Goal: Transaction & Acquisition: Purchase product/service

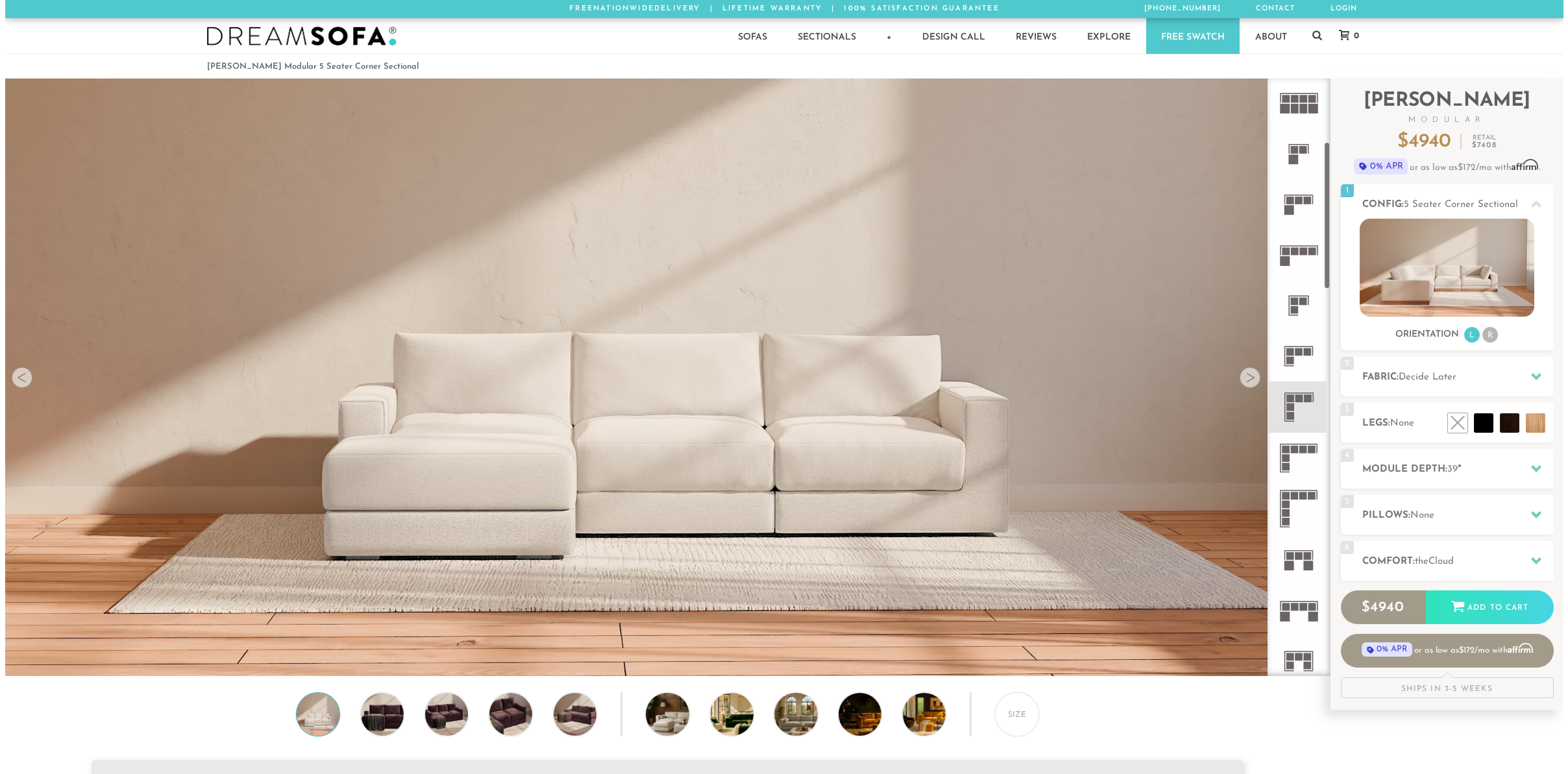
scroll to position [257, 0]
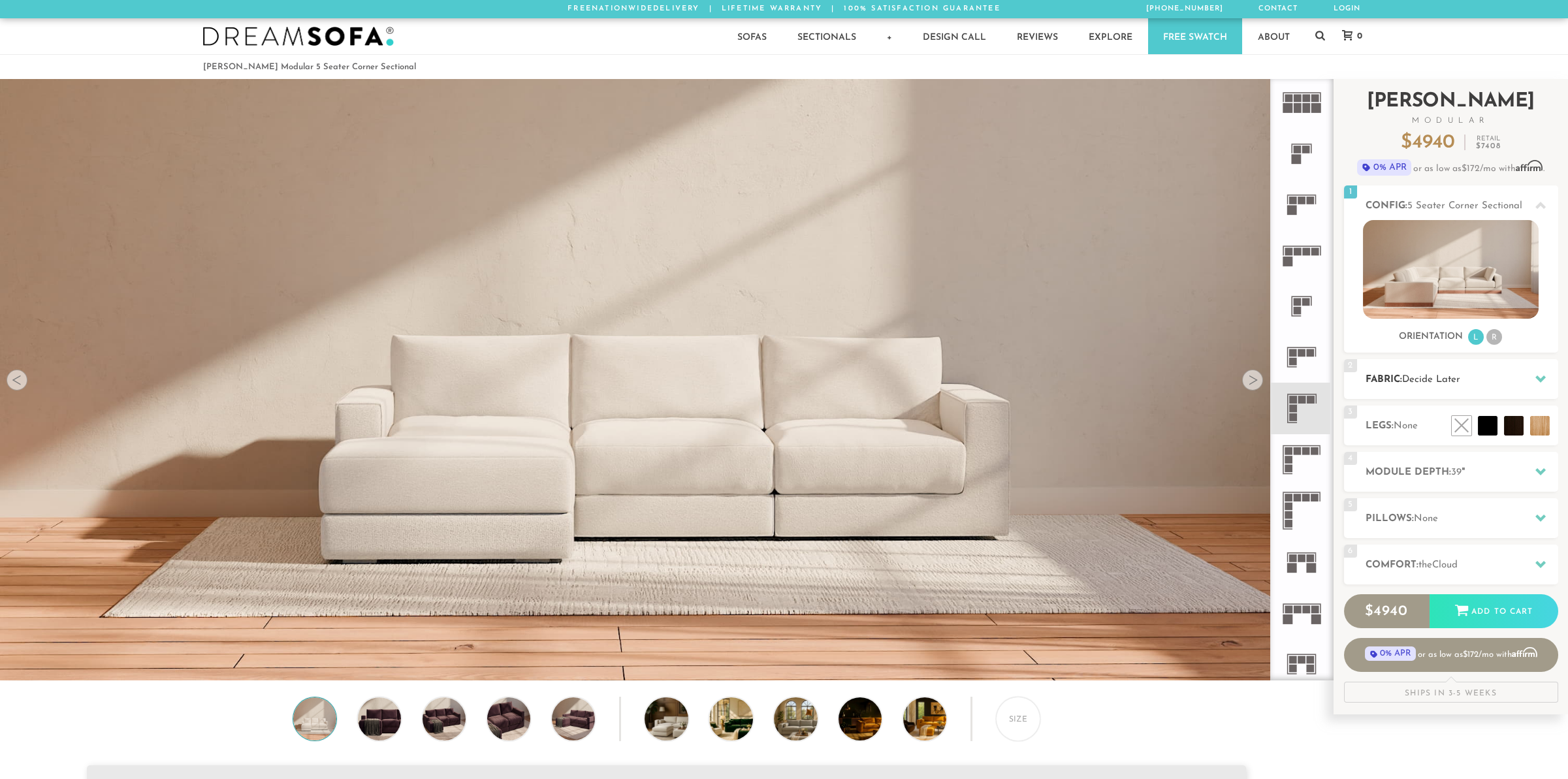
click at [1518, 377] on h2 "Fabric: Decide Later" at bounding box center [1462, 379] width 193 height 15
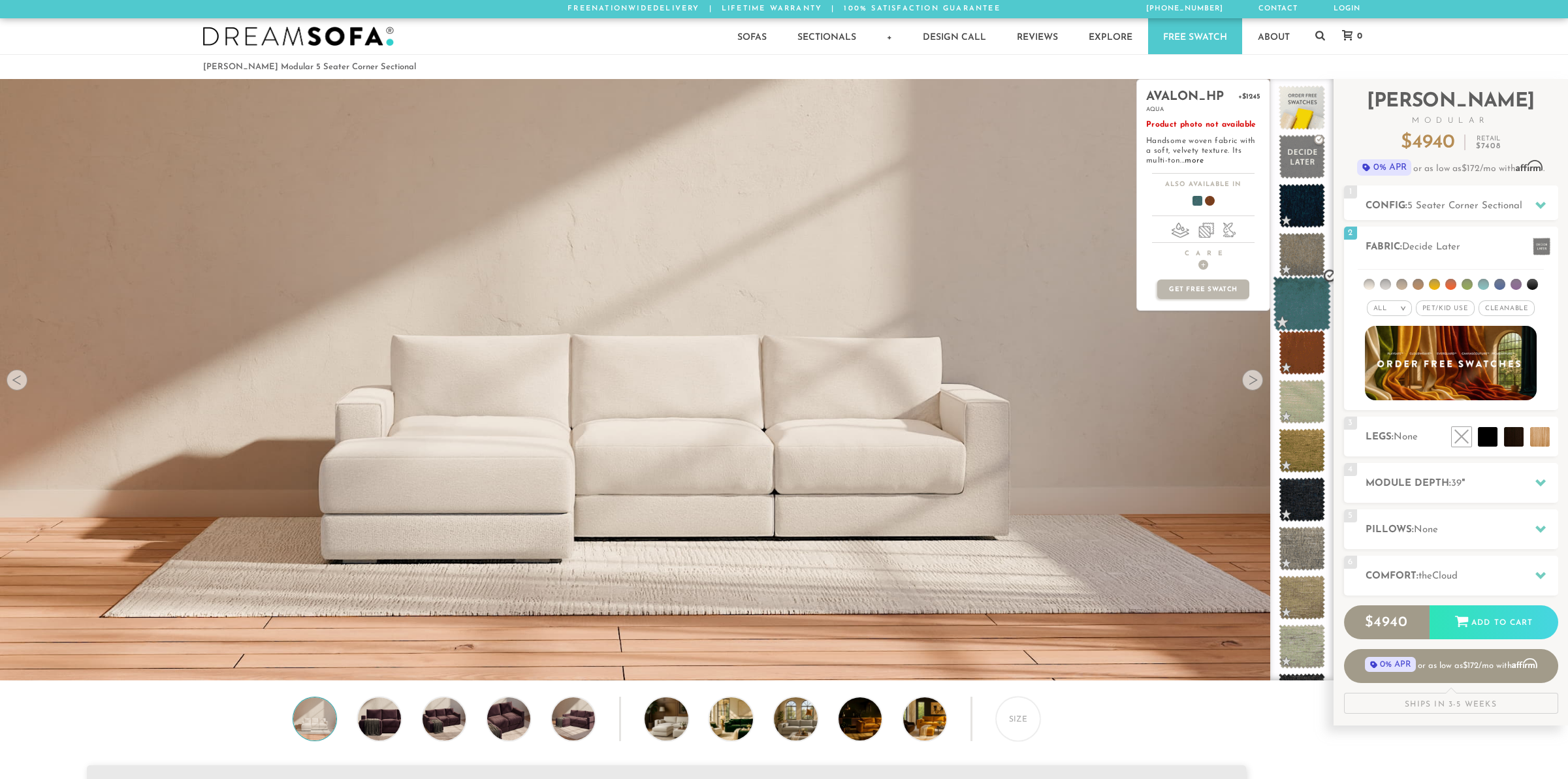
click at [1305, 302] on span at bounding box center [1302, 304] width 58 height 56
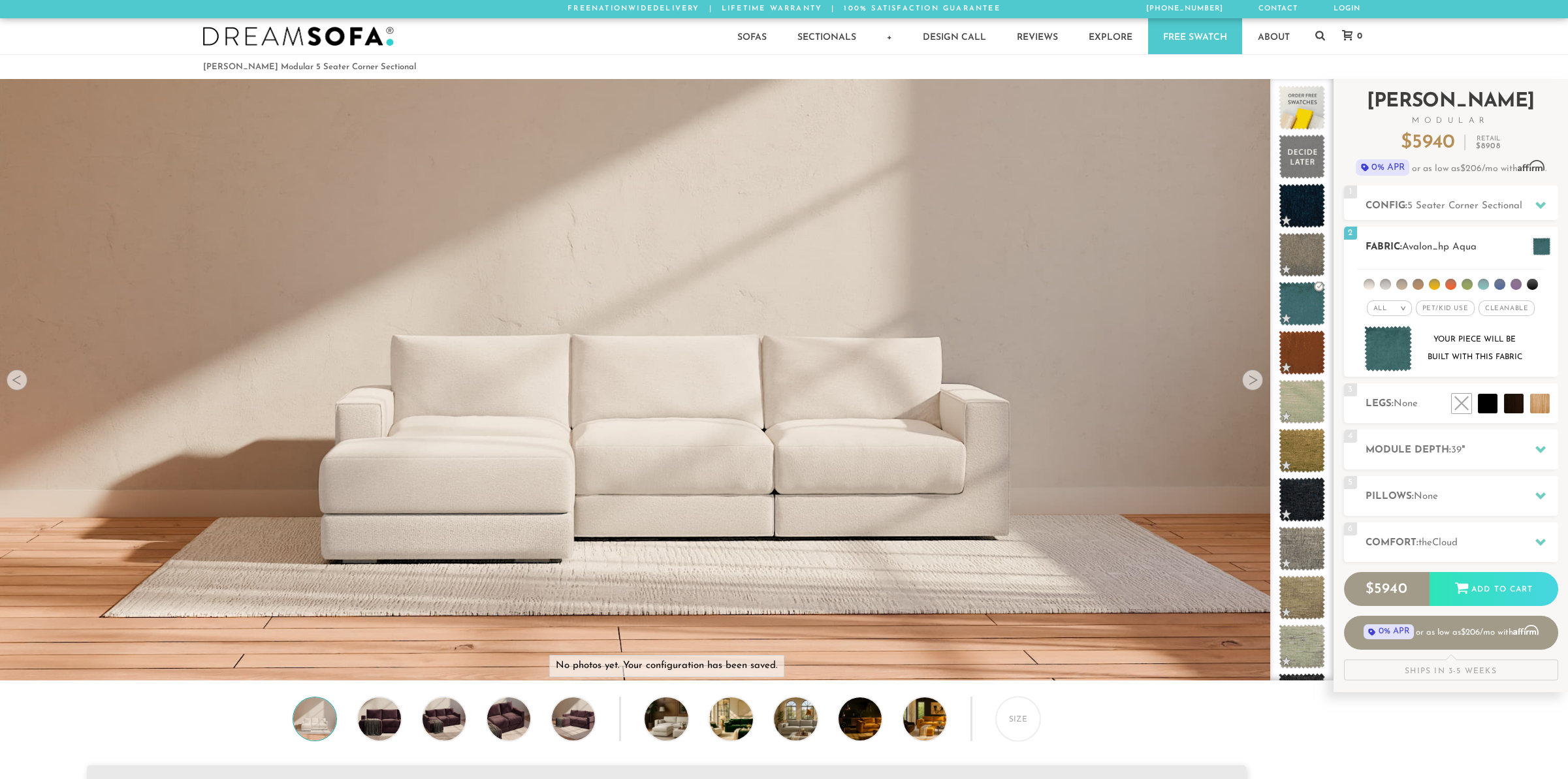
click at [1448, 309] on span "Pet/Kid Use x" at bounding box center [1446, 308] width 59 height 16
click at [1504, 311] on span "Cleanable x" at bounding box center [1511, 308] width 56 height 16
click at [1382, 355] on img at bounding box center [1388, 348] width 48 height 46
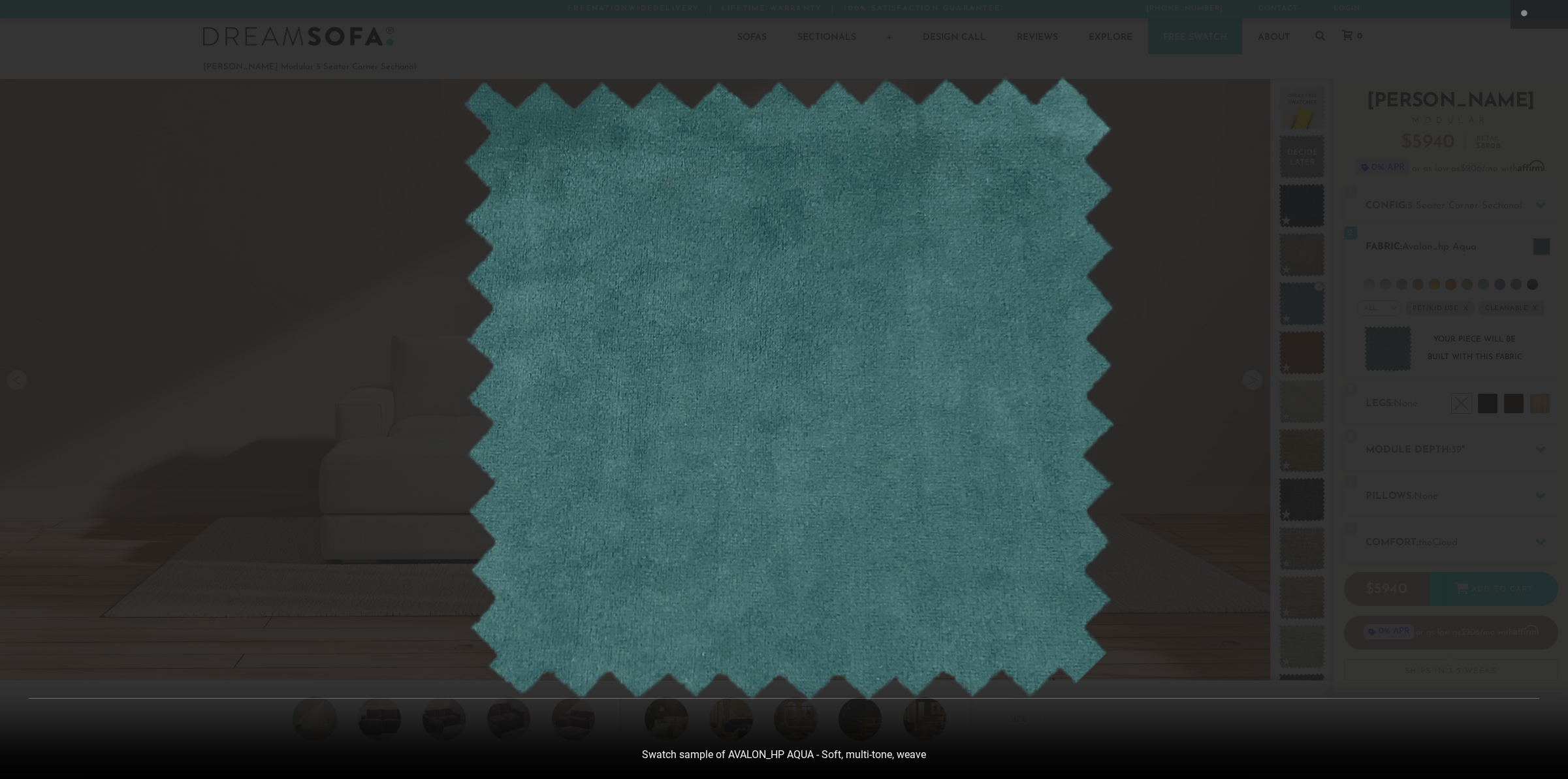
scroll to position [16367, 1568]
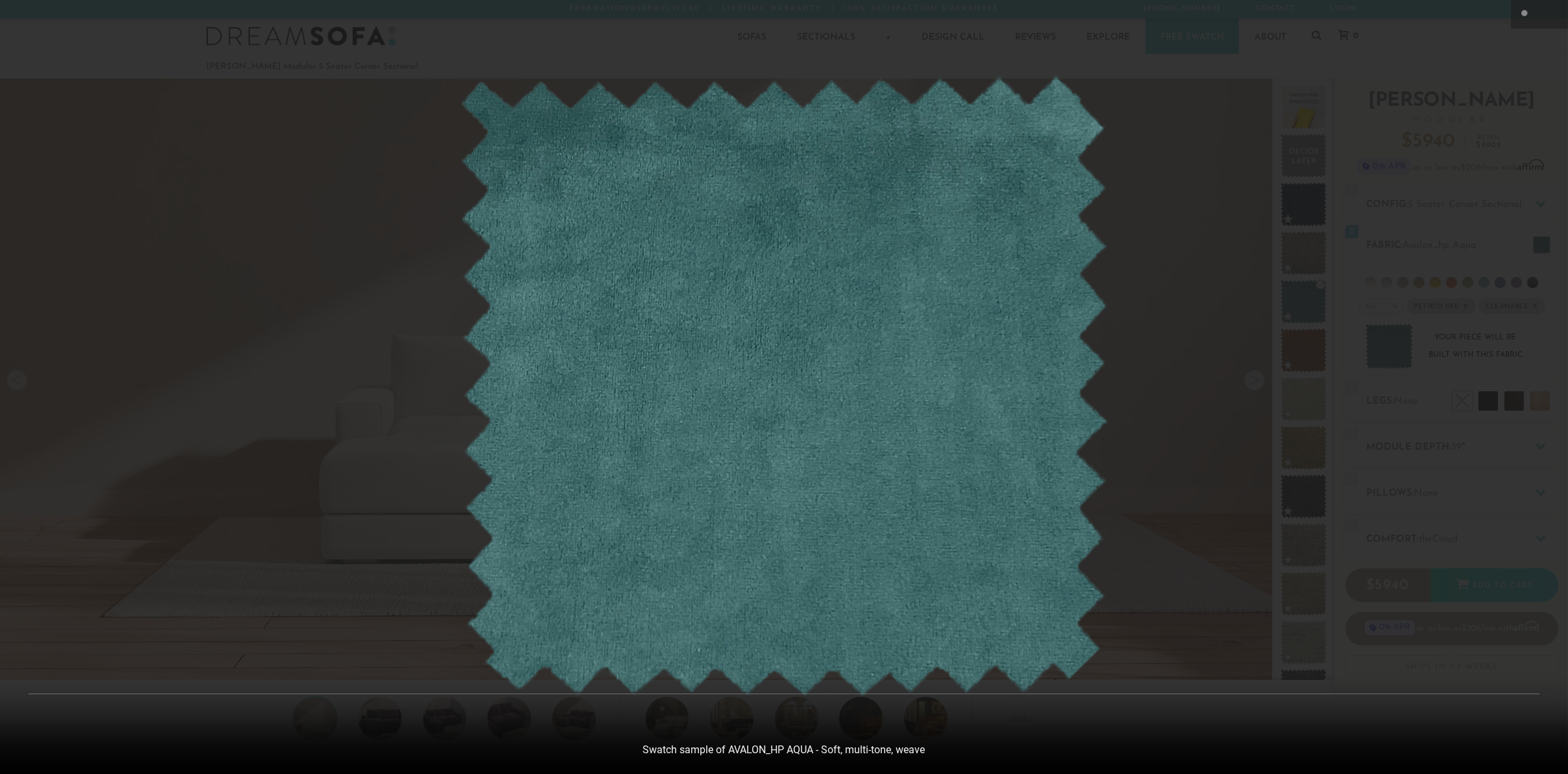
click at [1444, 202] on div at bounding box center [784, 387] width 1568 height 774
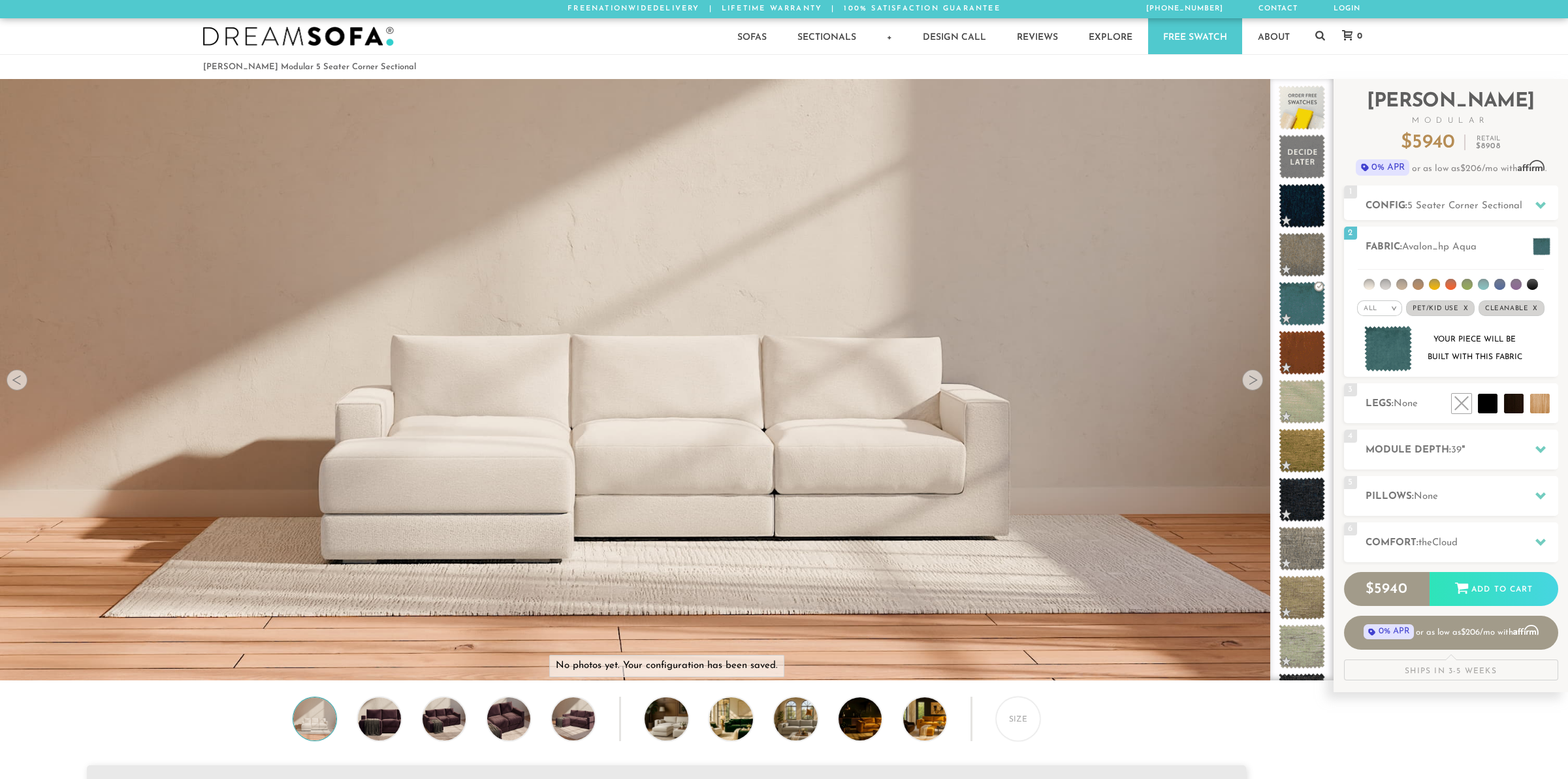
scroll to position [10, 10]
click at [1540, 408] on li at bounding box center [1511, 374] width 78 height 78
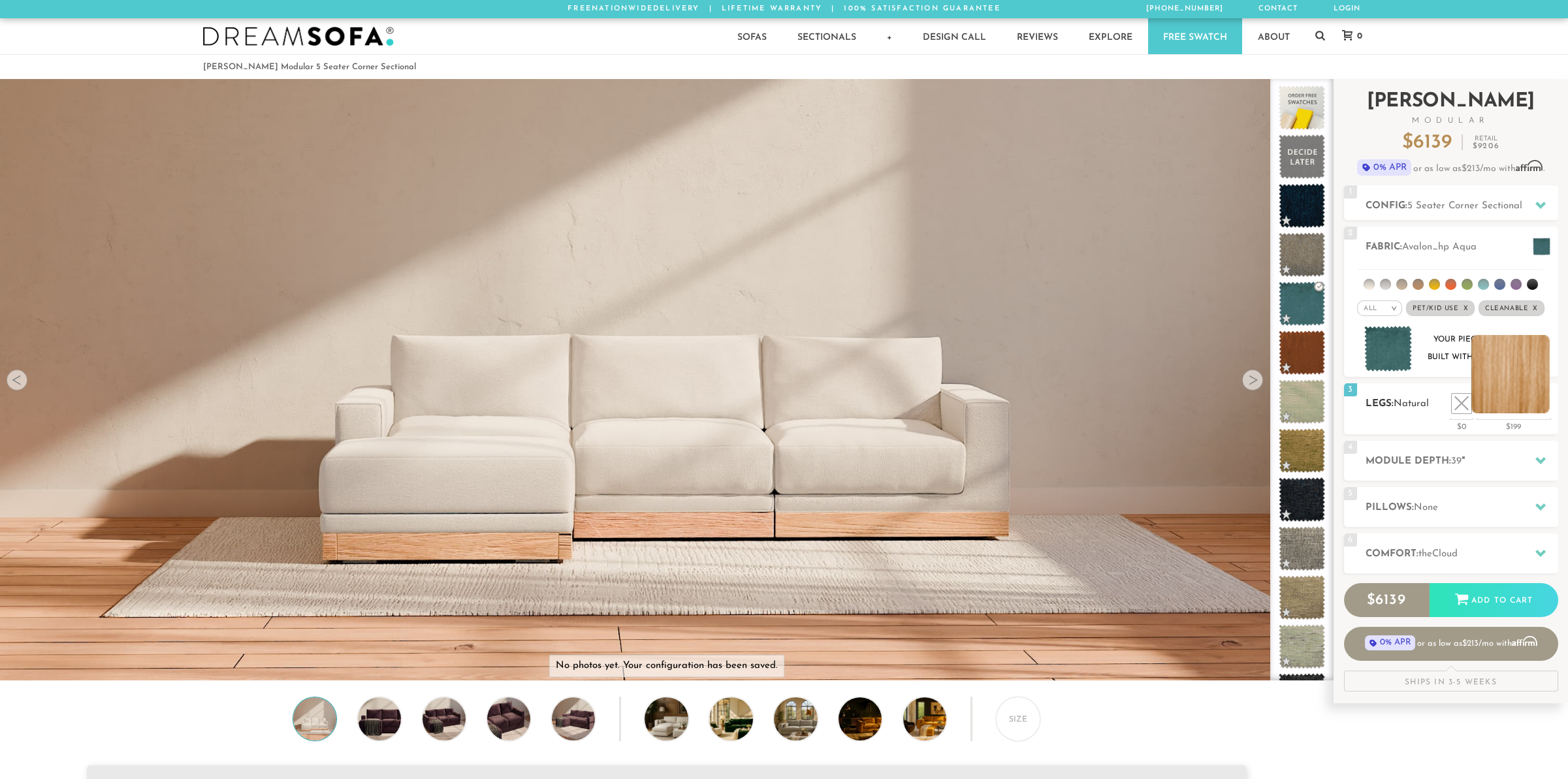
click at [1540, 408] on li at bounding box center [1511, 374] width 78 height 78
click at [1490, 409] on li at bounding box center [1458, 374] width 78 height 78
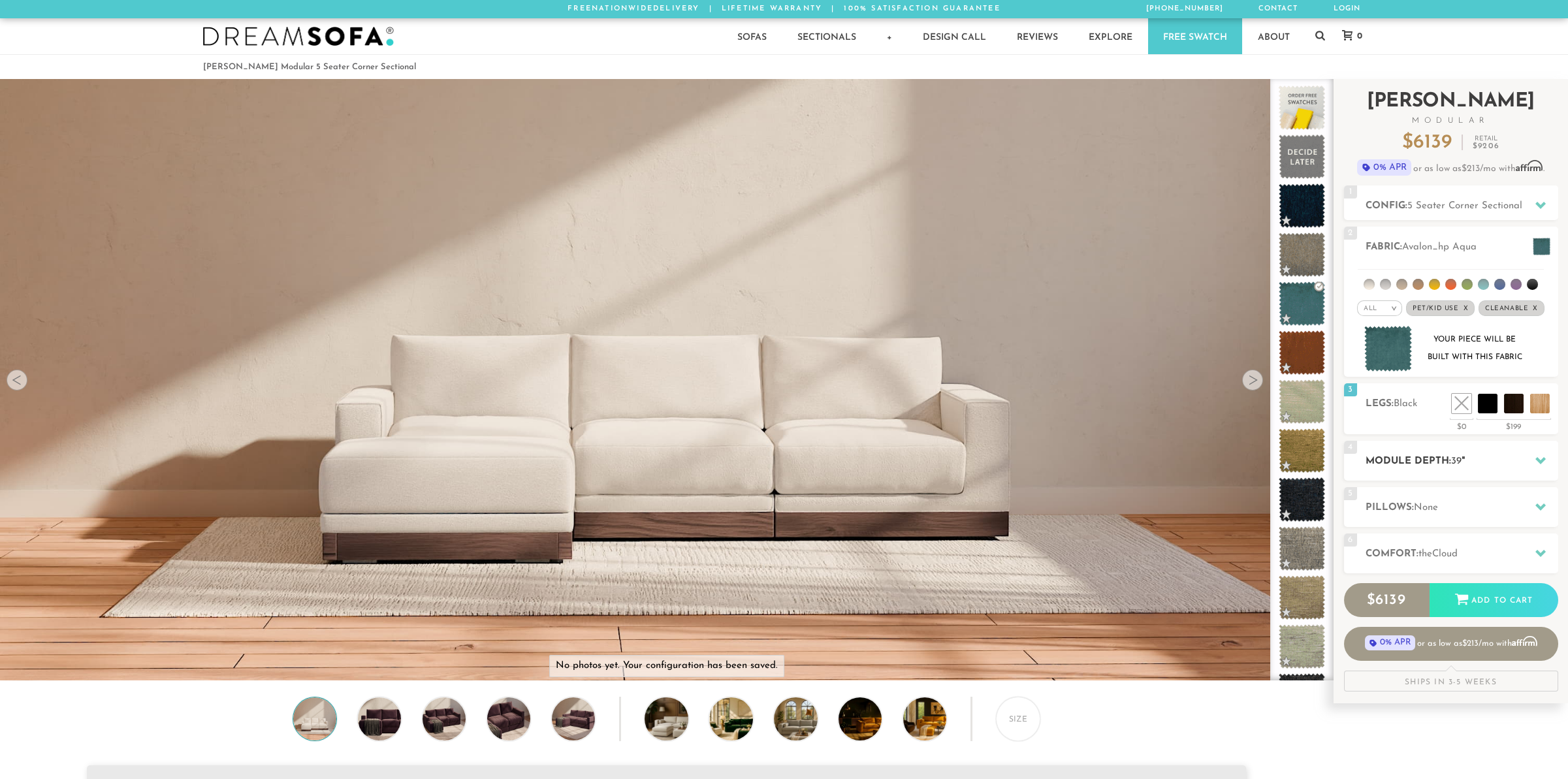
click at [1507, 458] on h2 "Module Depth: 39 "" at bounding box center [1462, 461] width 193 height 15
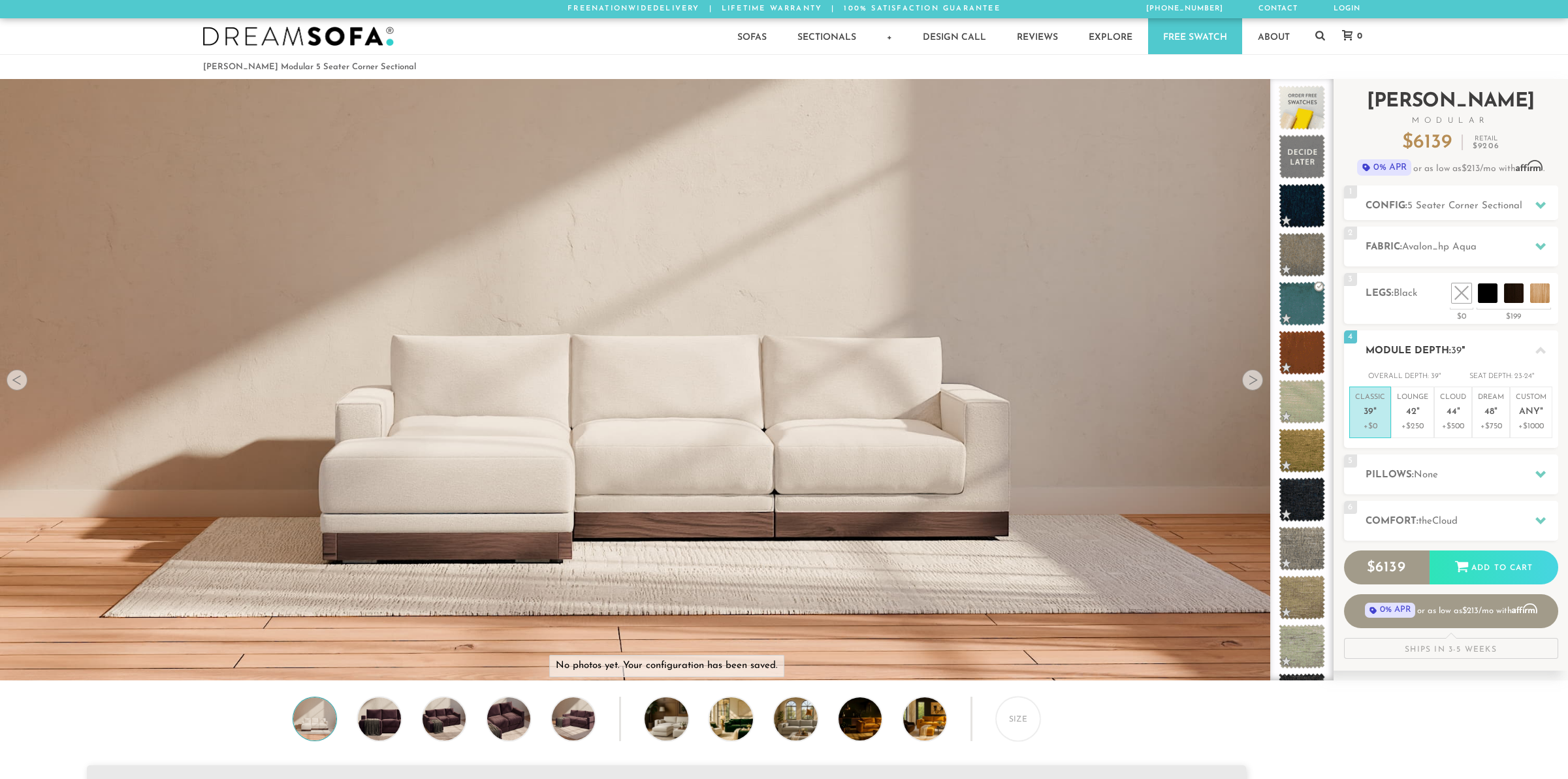
click at [1536, 347] on icon at bounding box center [1541, 351] width 10 height 10
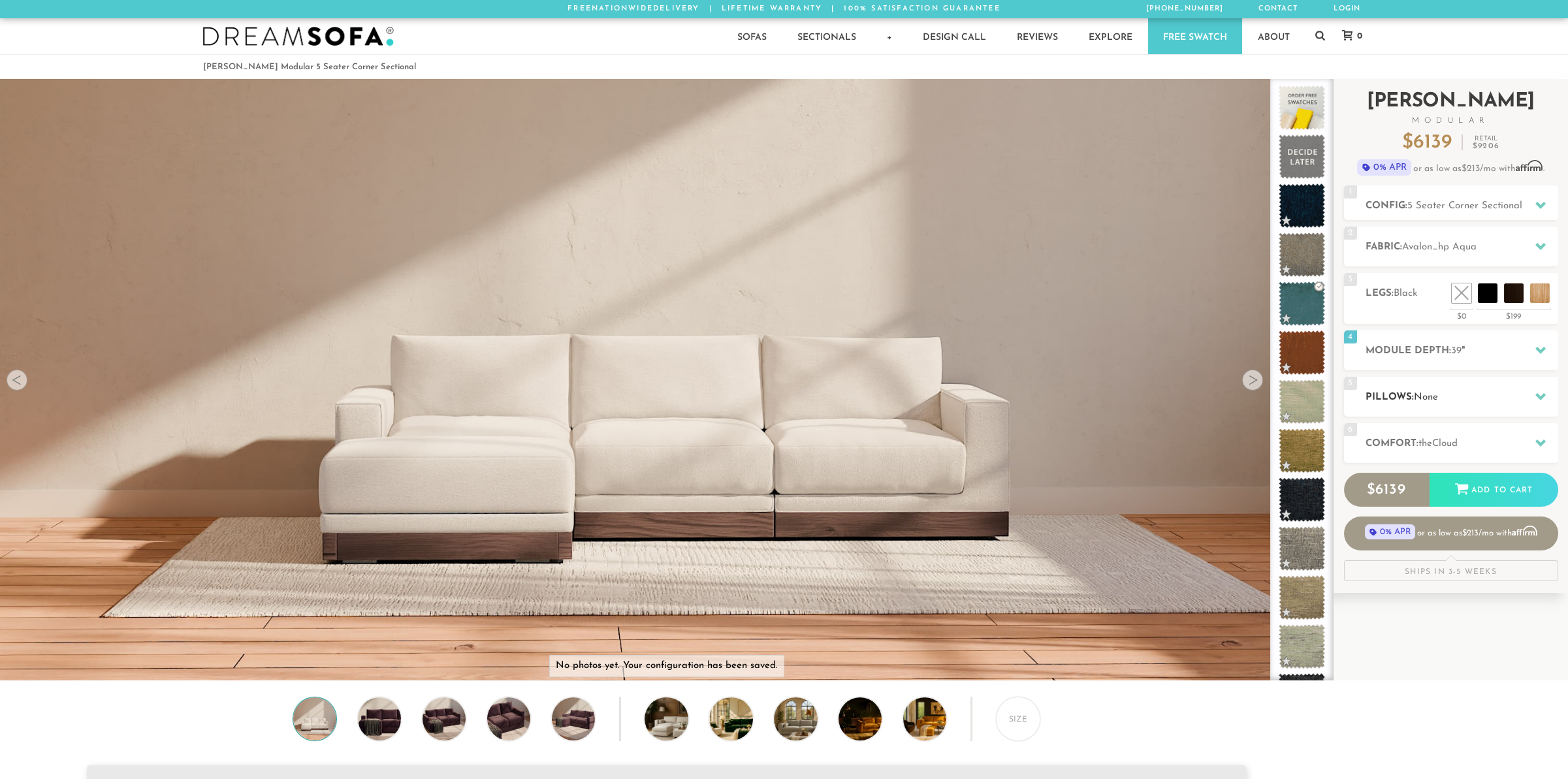
click at [1531, 401] on div at bounding box center [1540, 397] width 28 height 27
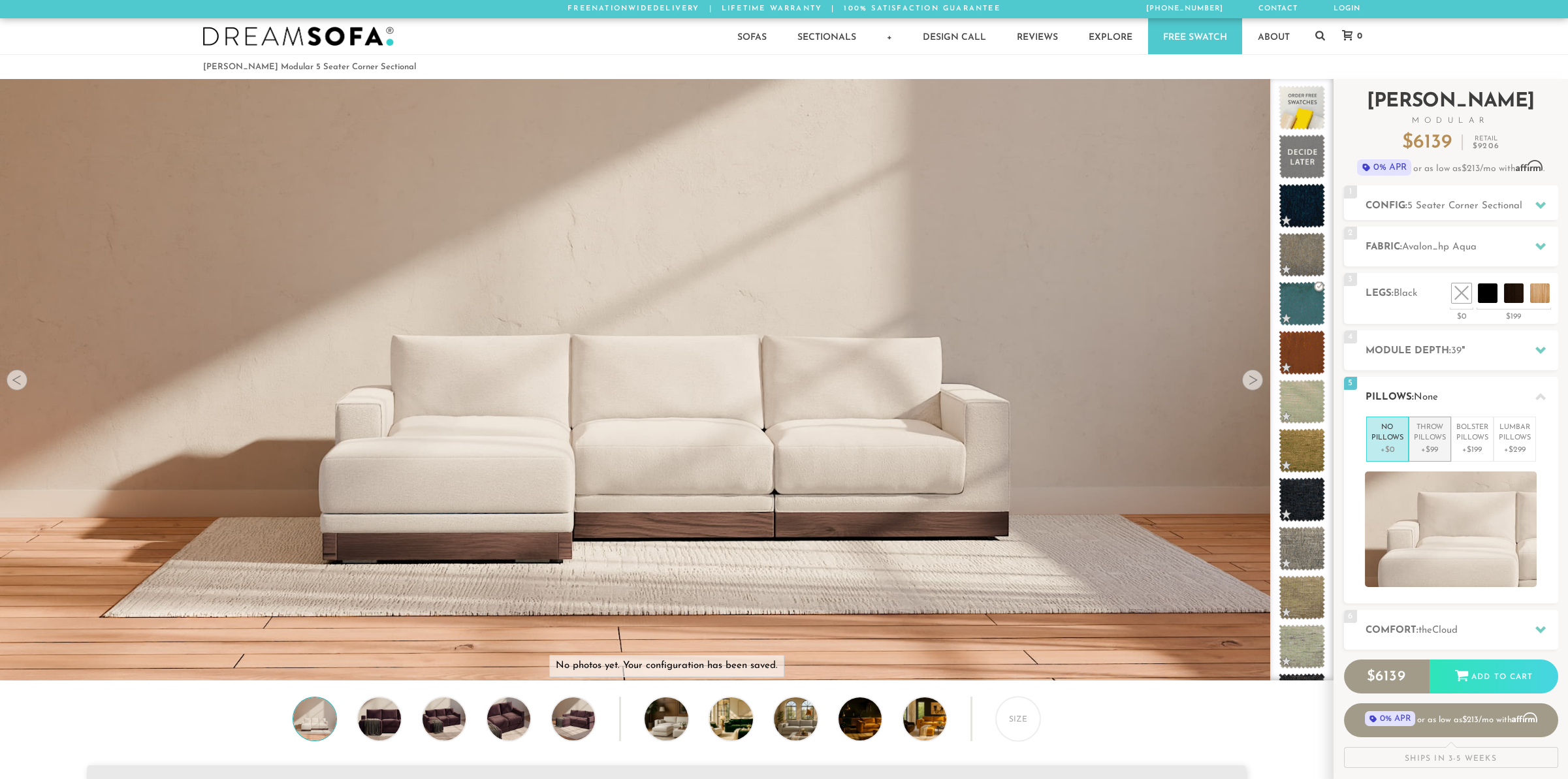
click at [1434, 438] on p "Throw Pillows" at bounding box center [1430, 433] width 32 height 22
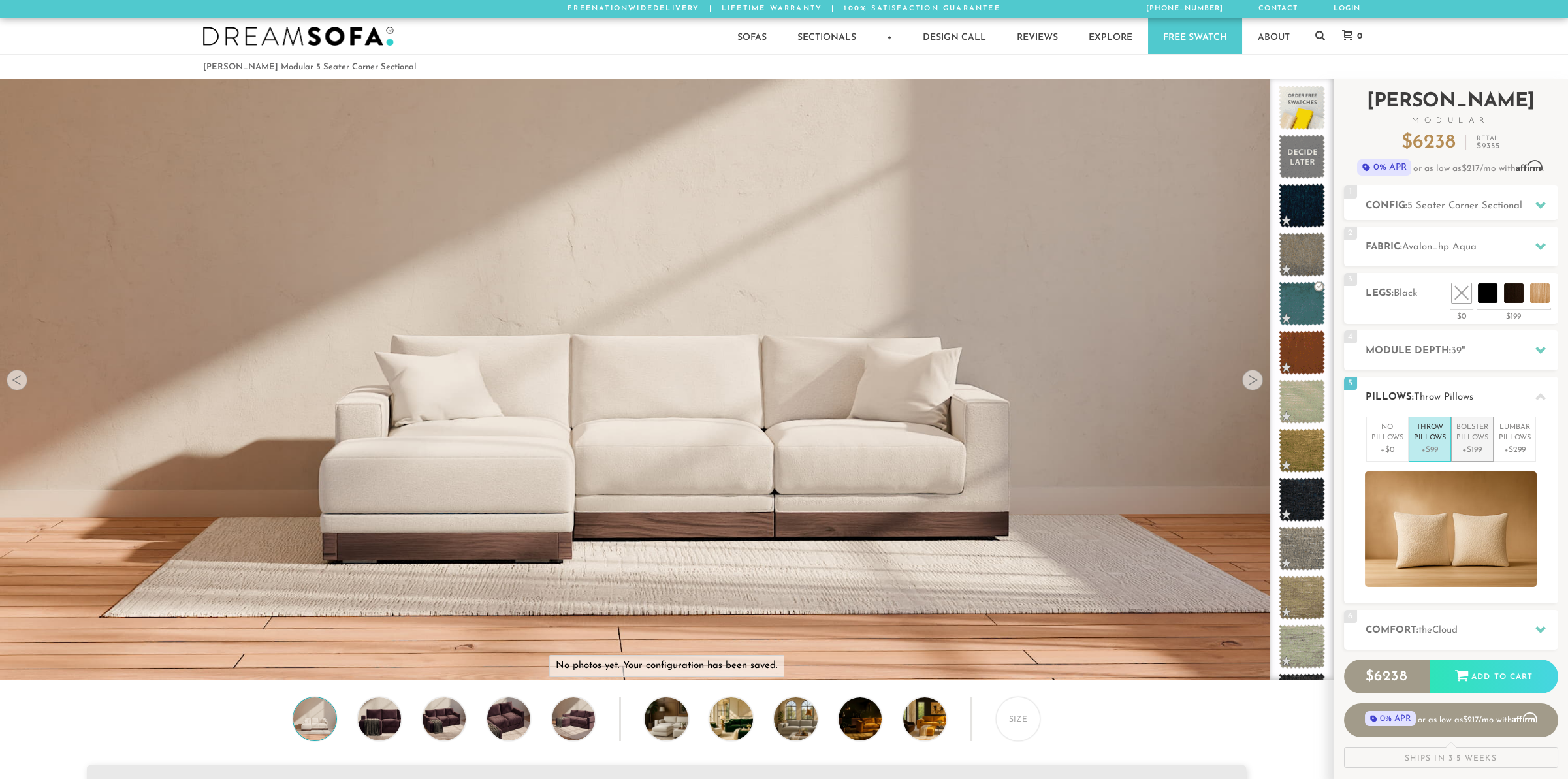
click at [1478, 444] on p "+$199" at bounding box center [1473, 450] width 32 height 12
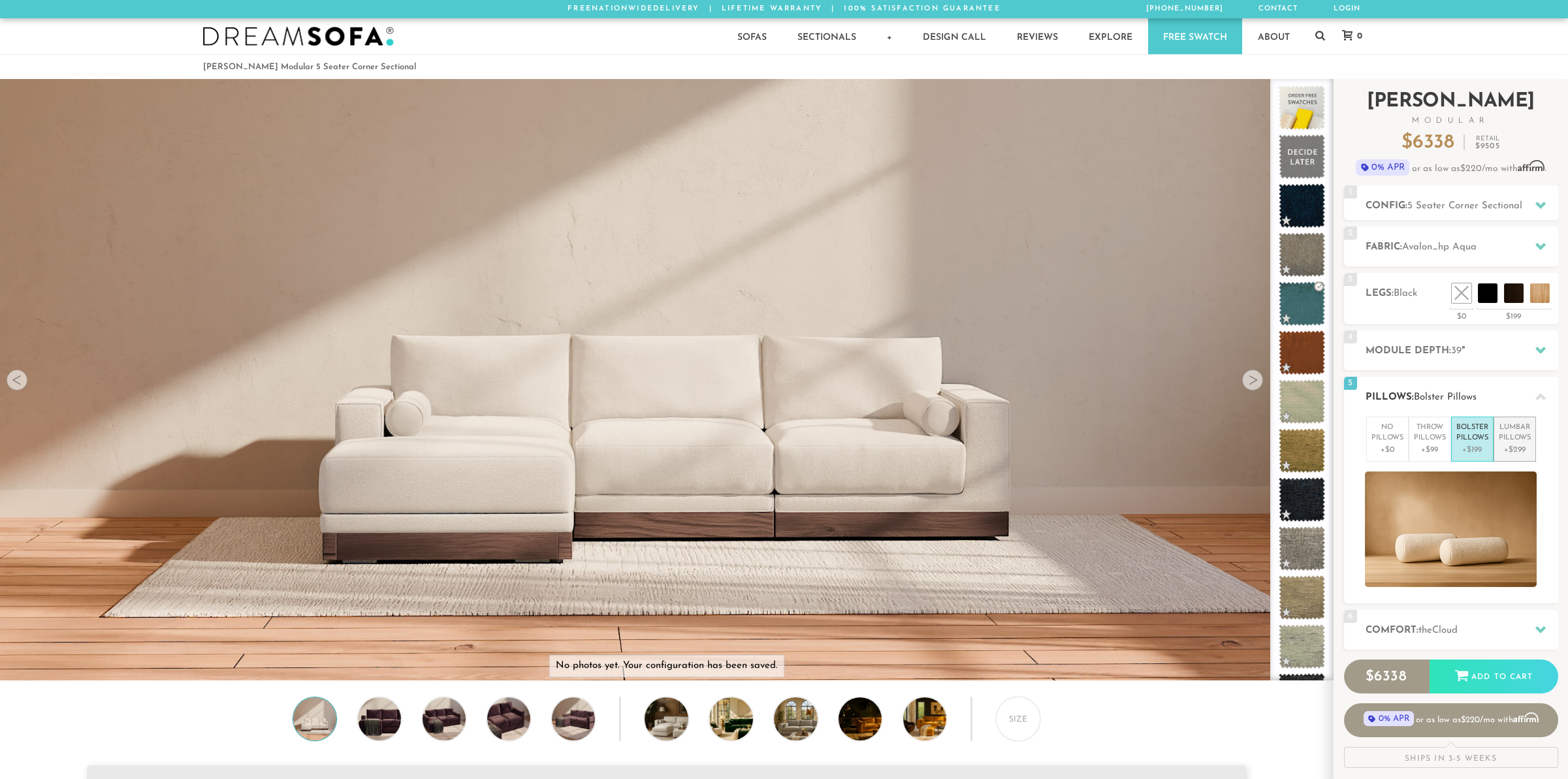
click at [1524, 448] on p "+$299" at bounding box center [1515, 450] width 32 height 12
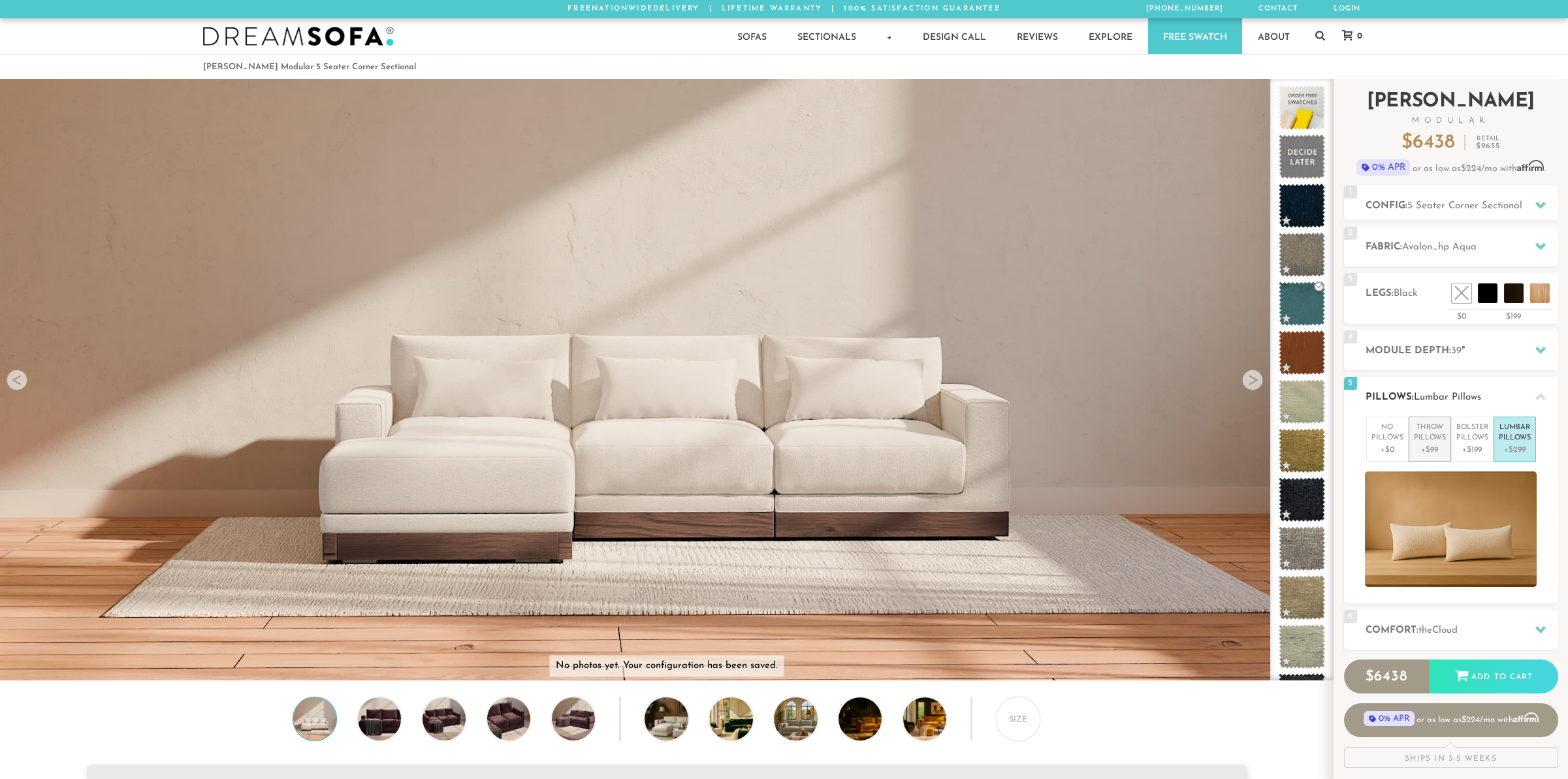
click at [1426, 445] on p "+$99" at bounding box center [1430, 450] width 32 height 12
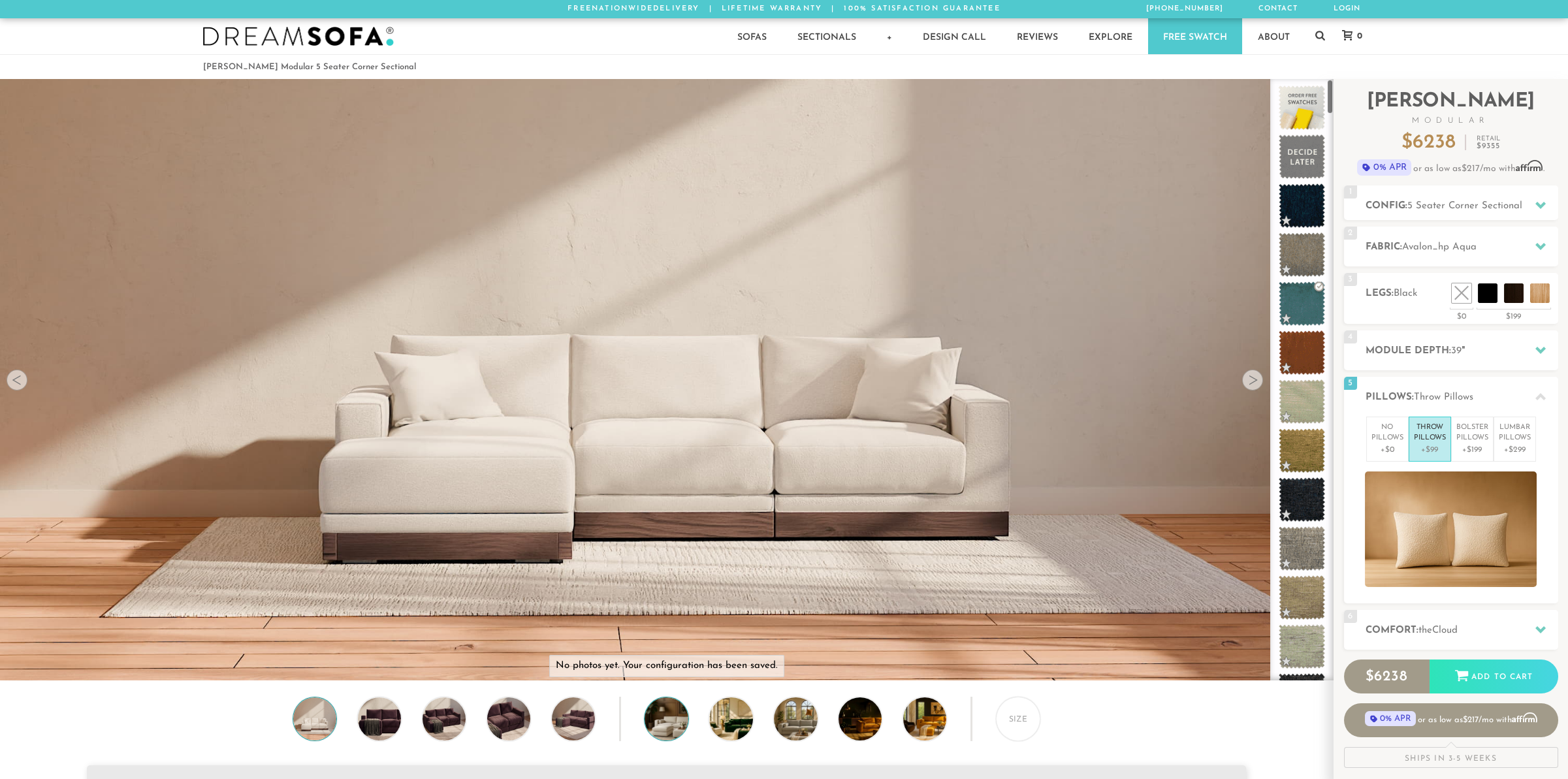
click at [658, 722] on img at bounding box center [683, 718] width 77 height 43
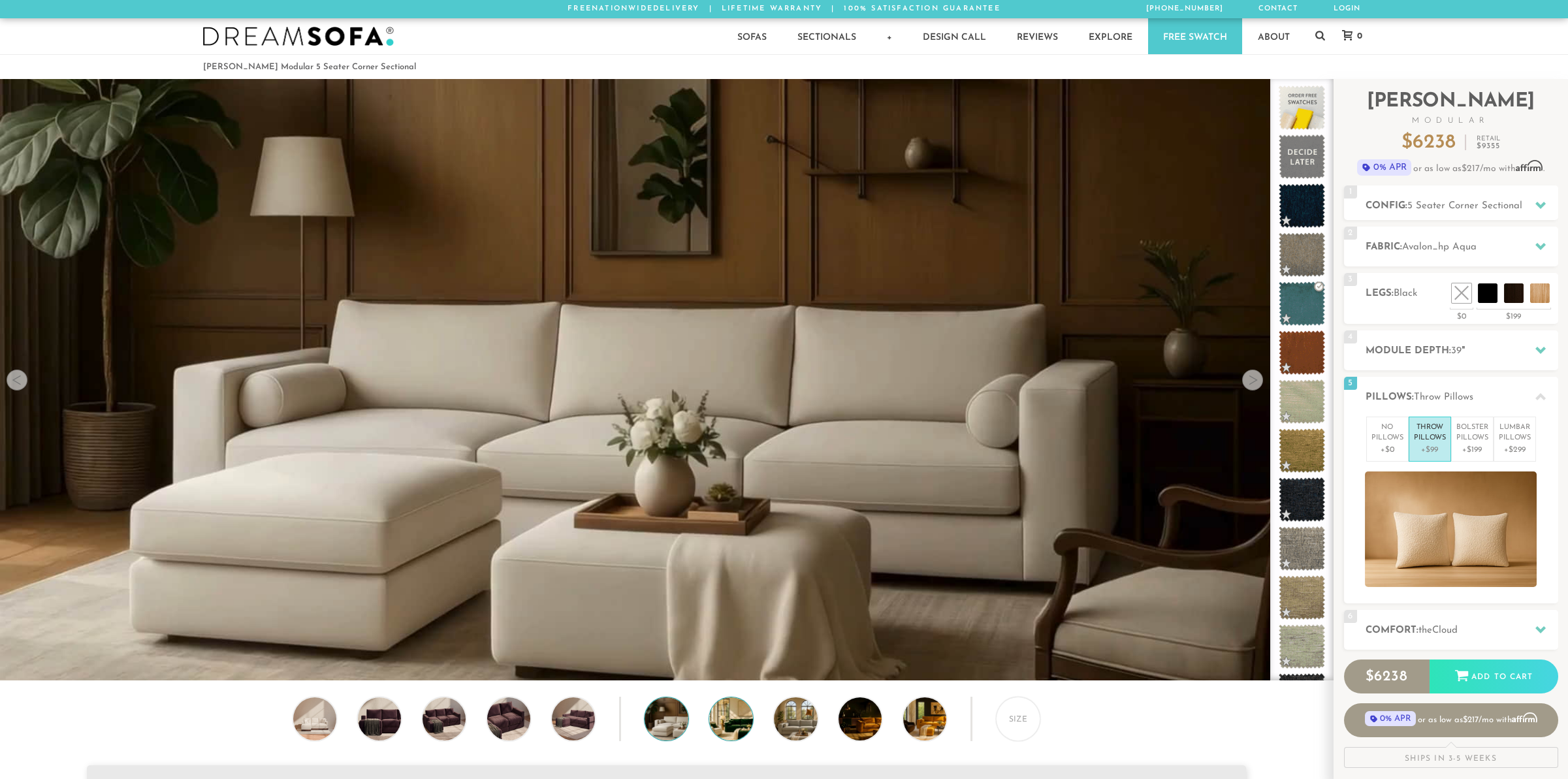
click at [720, 712] on img at bounding box center [748, 718] width 77 height 43
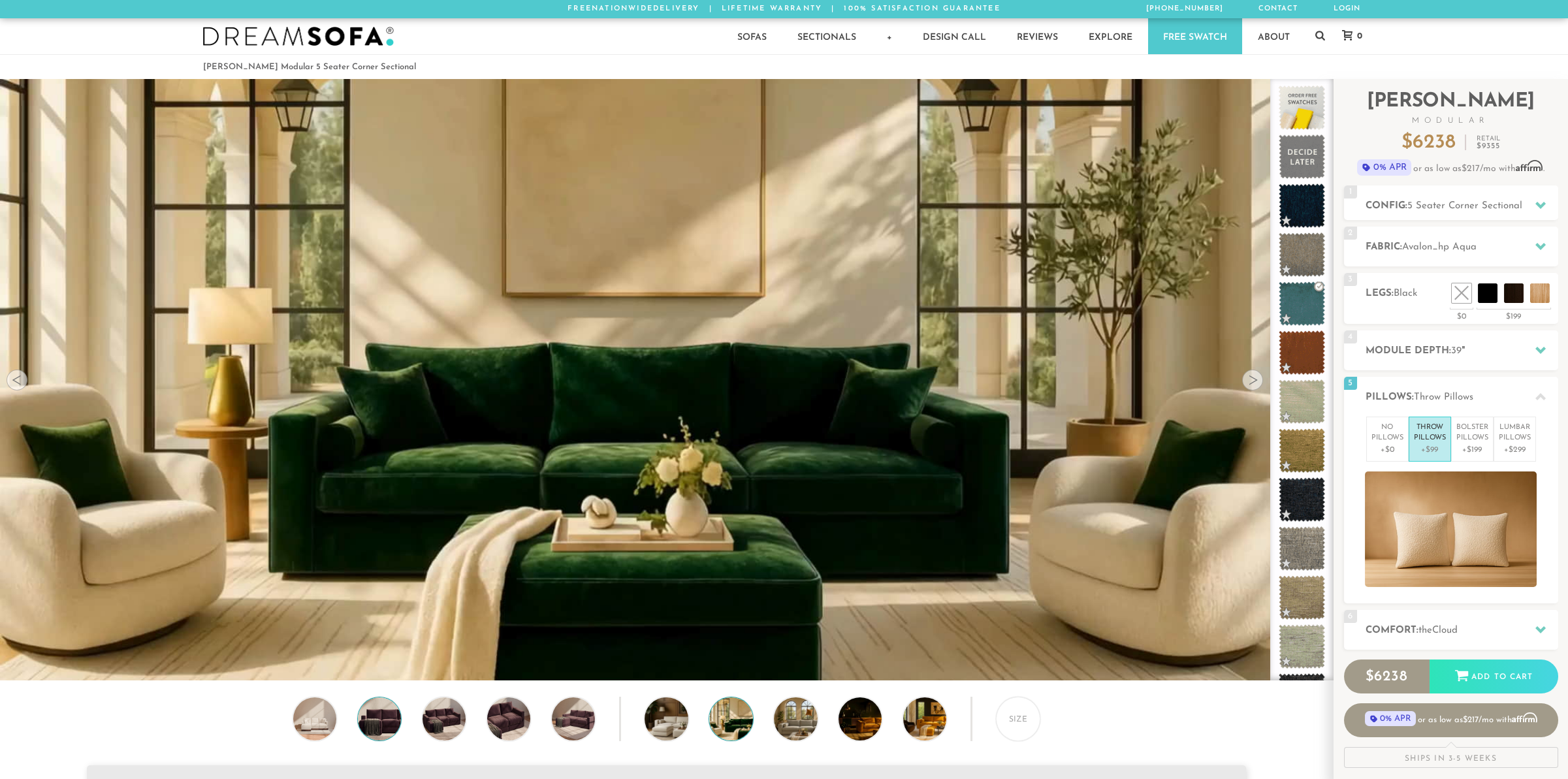
click at [387, 726] on img at bounding box center [380, 718] width 52 height 43
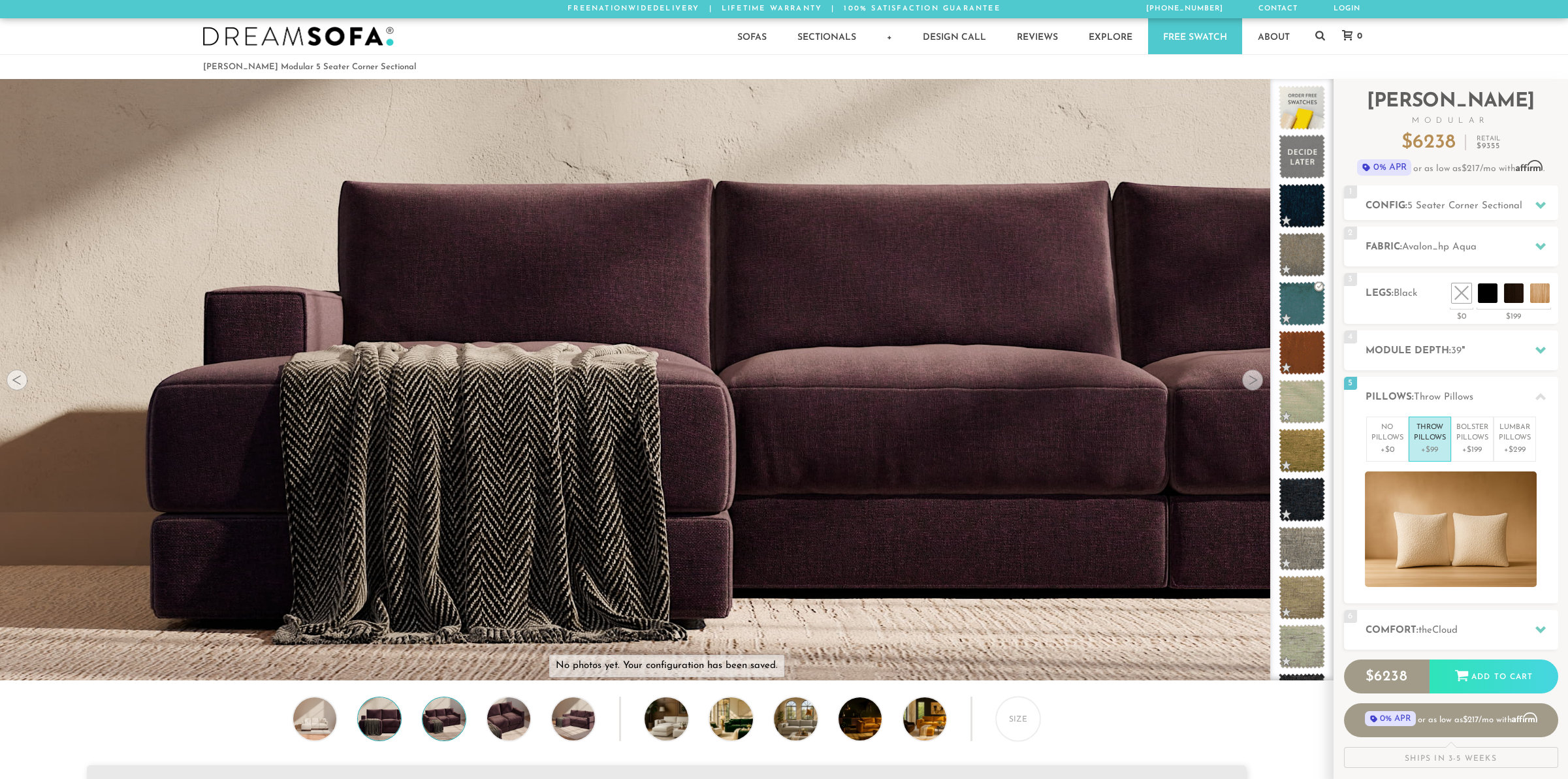
click at [439, 728] on img at bounding box center [444, 718] width 52 height 43
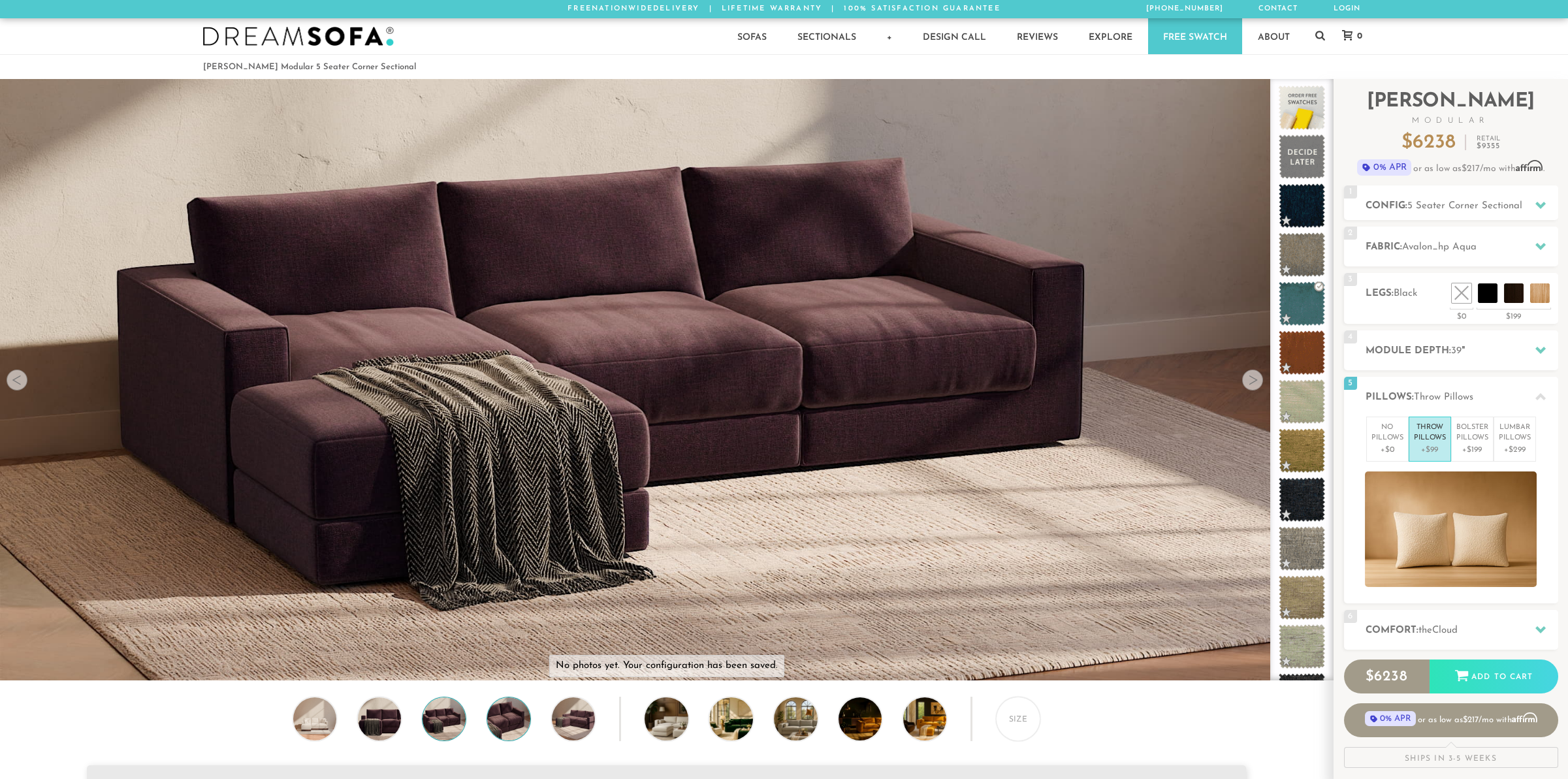
click at [502, 728] on img at bounding box center [509, 718] width 52 height 43
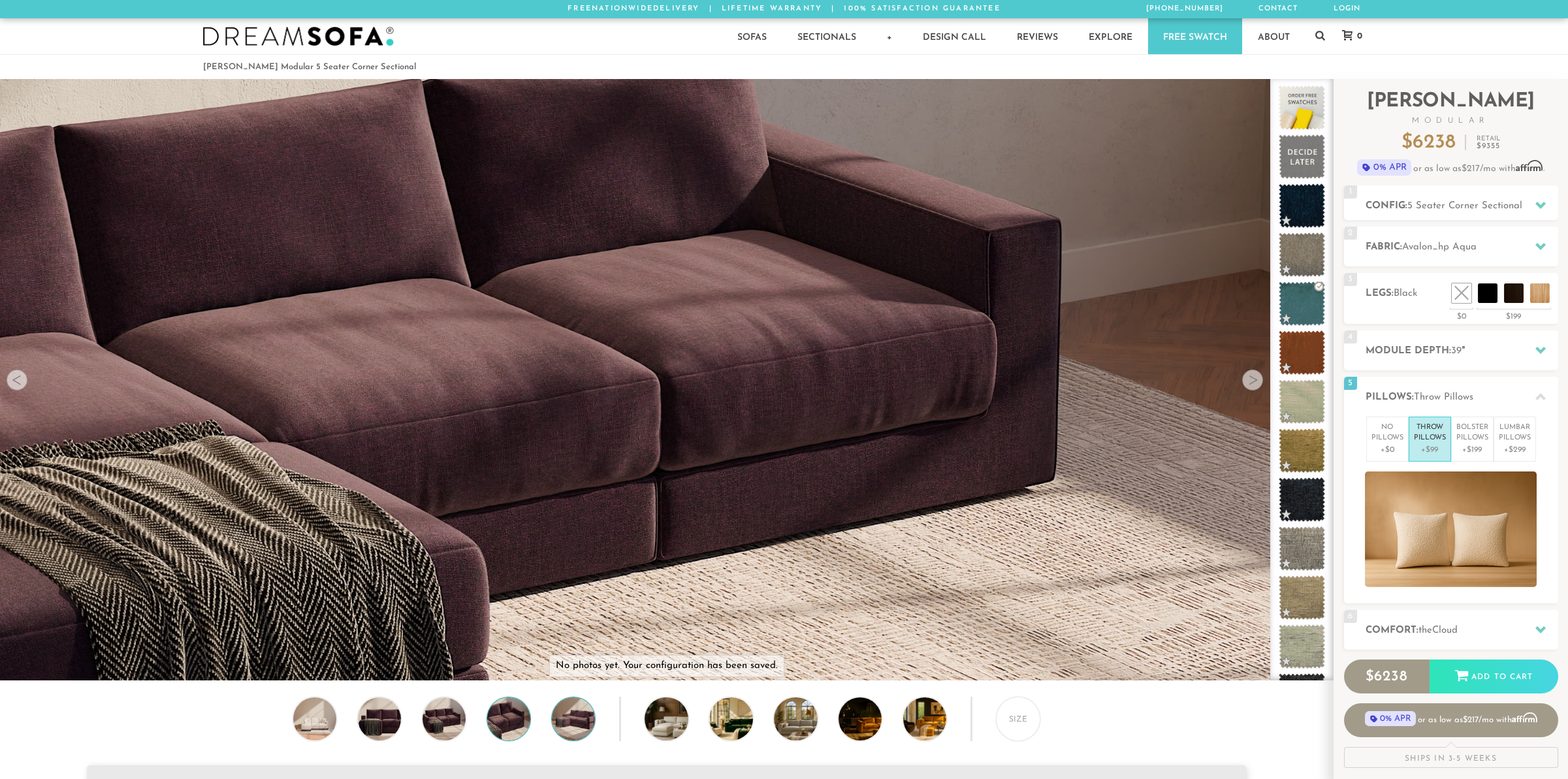
click at [571, 728] on img at bounding box center [573, 718] width 52 height 43
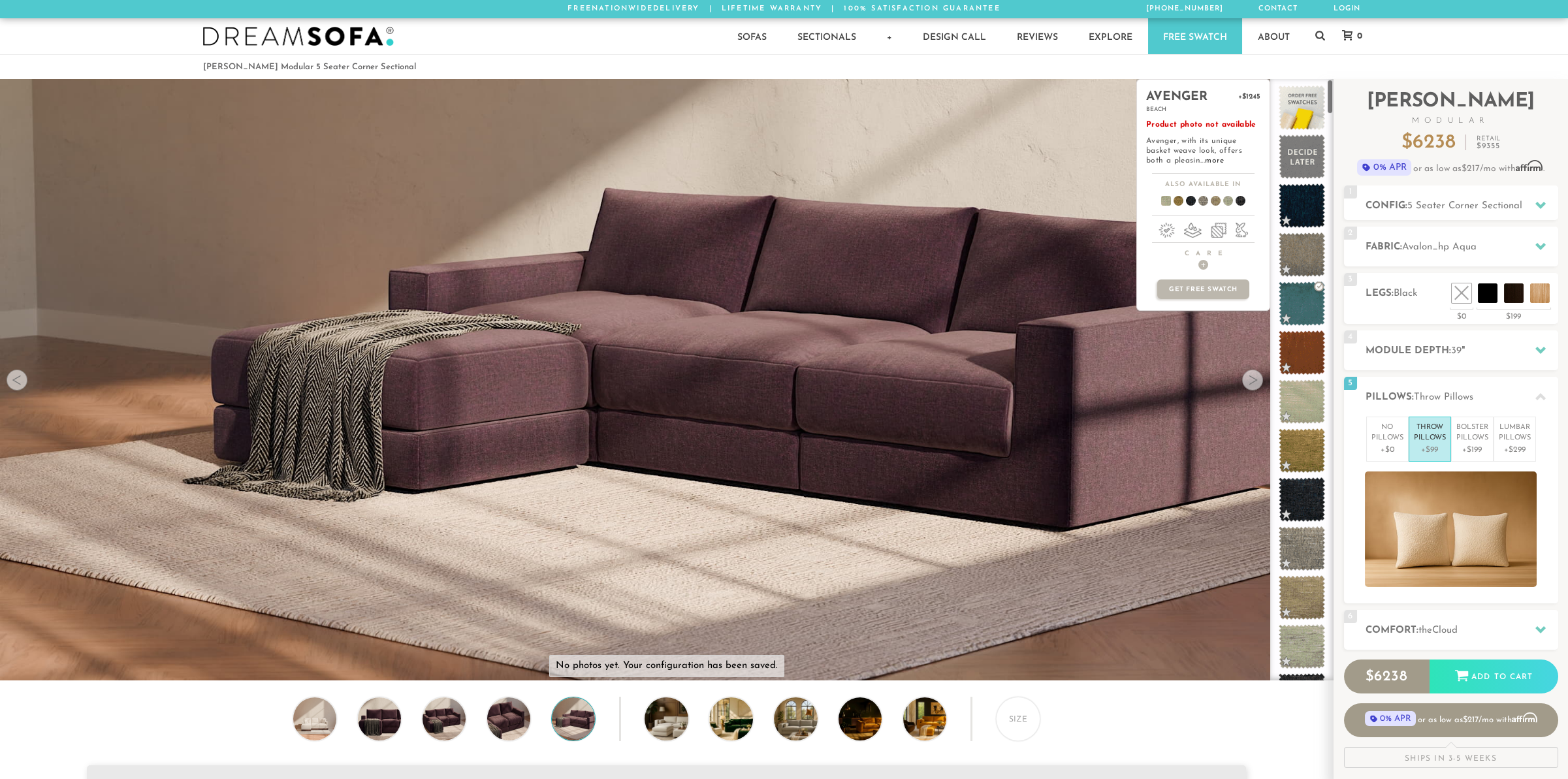
click at [1254, 383] on div "avenger +$1245 beach Product photo not available Avenger, with its unique baske…" at bounding box center [1203, 379] width 134 height 601
click at [1252, 384] on div "avenger +$1245 beach Product photo not available Avenger, with its unique baske…" at bounding box center [1203, 379] width 134 height 601
click at [1296, 393] on span at bounding box center [1302, 402] width 58 height 56
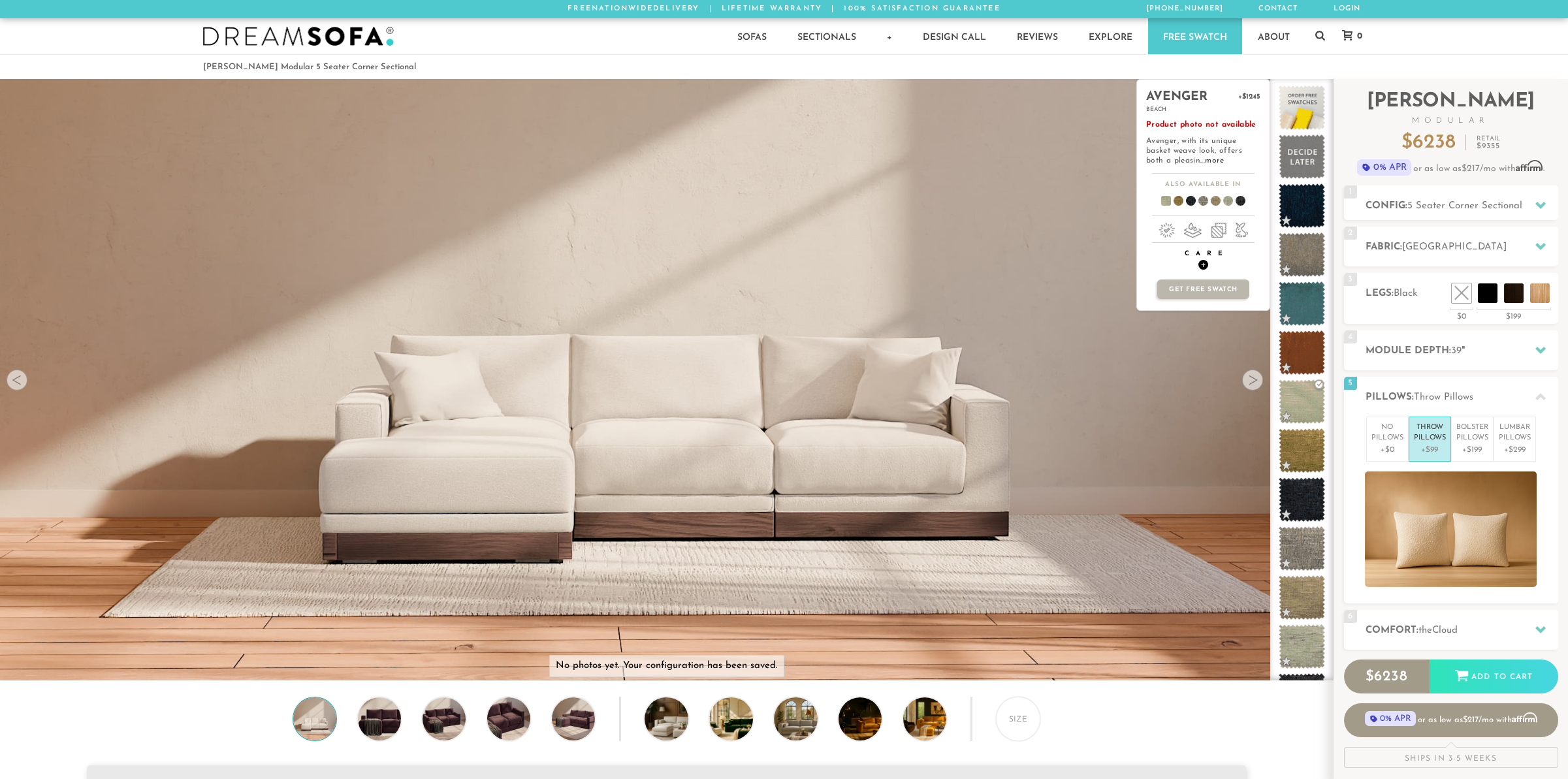
click at [1199, 268] on span "+" at bounding box center [1204, 265] width 10 height 10
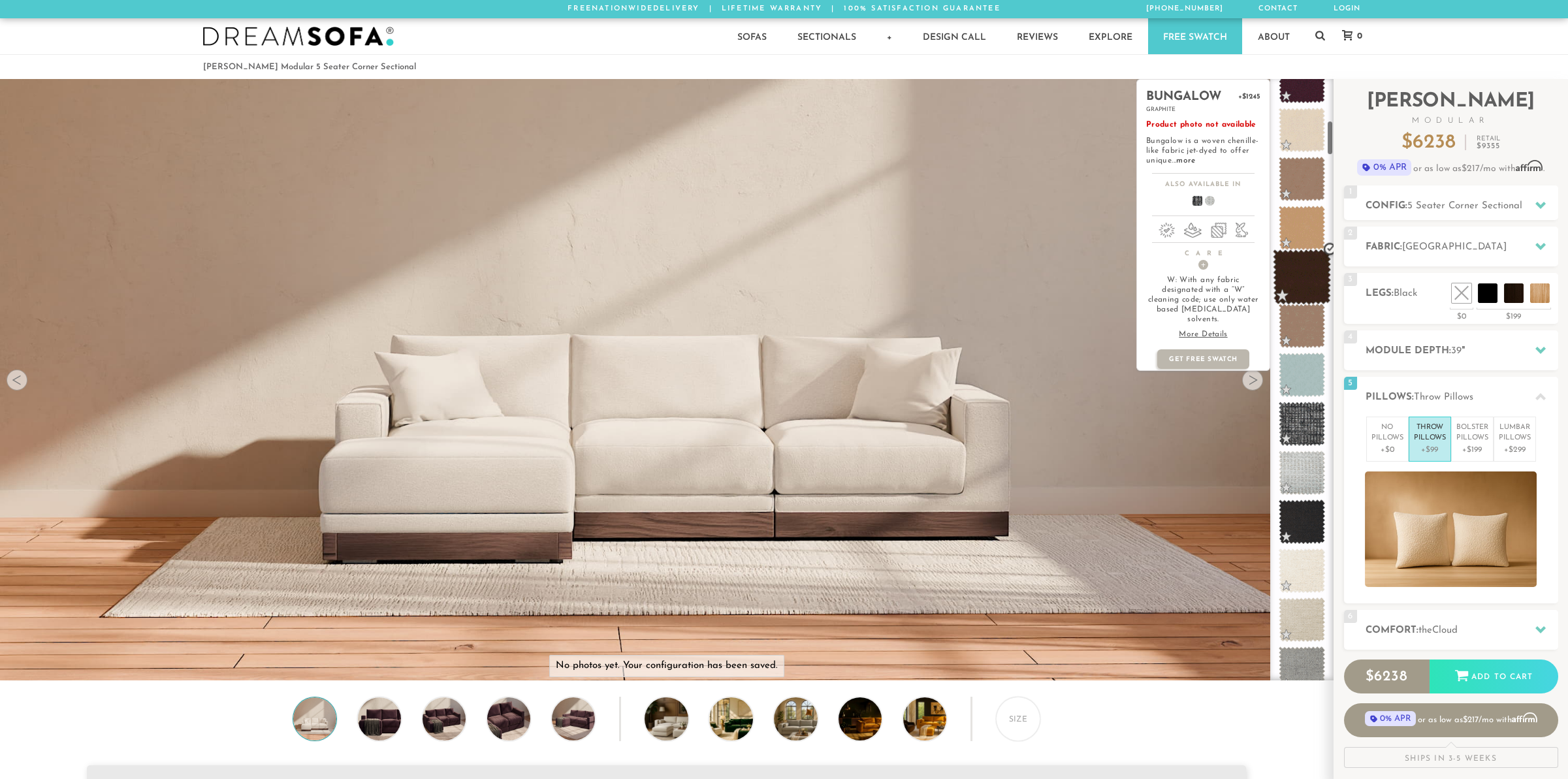
scroll to position [715, 0]
click at [1299, 470] on span at bounding box center [1302, 470] width 58 height 56
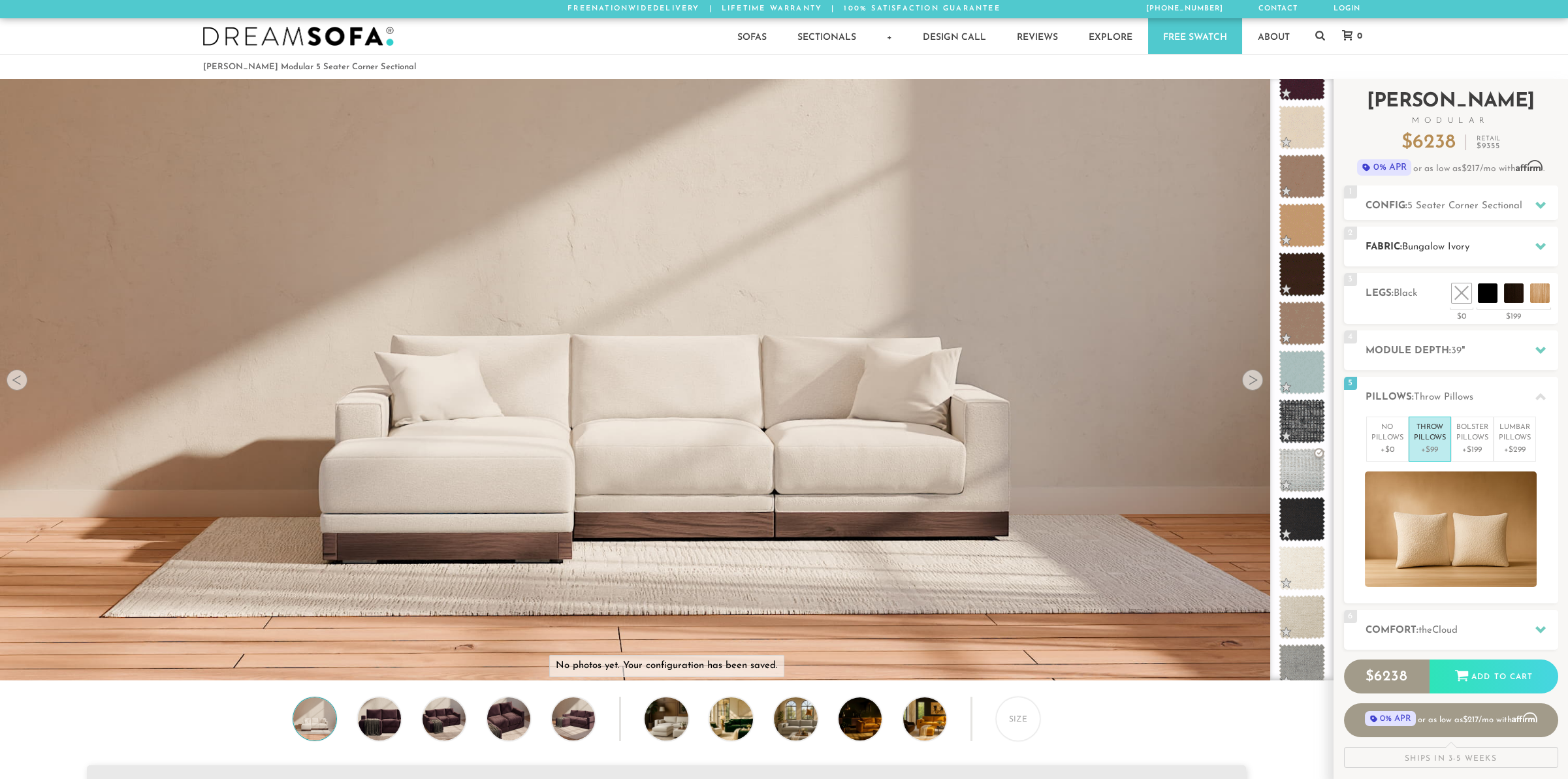
click at [1502, 252] on h2 "Fabric: Bungalow Ivory" at bounding box center [1462, 247] width 193 height 15
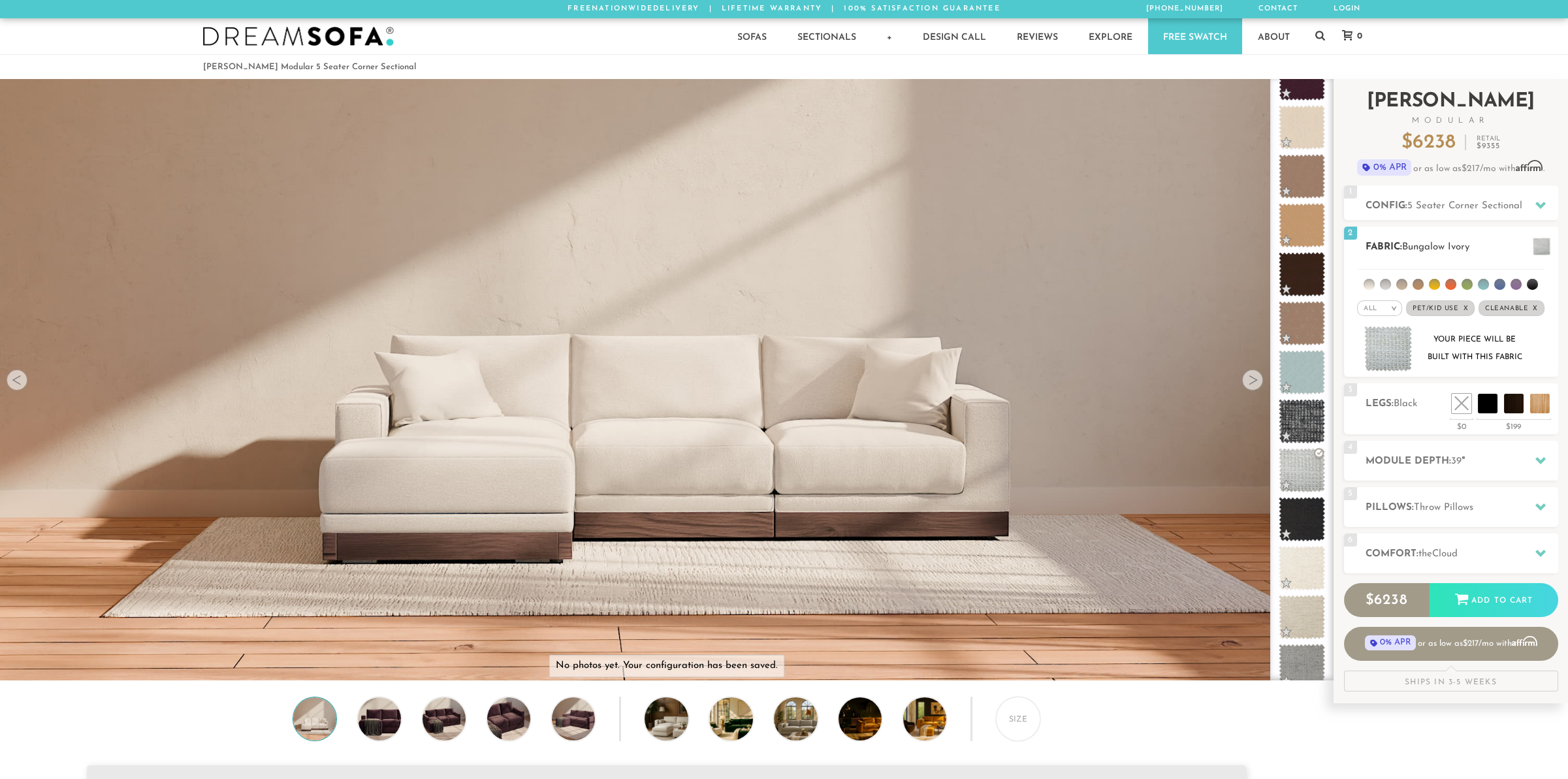
click at [1434, 310] on span "Pet/Kid Use x" at bounding box center [1440, 308] width 68 height 16
click at [1506, 310] on span "Cleanable x" at bounding box center [1507, 308] width 66 height 16
click at [1402, 310] on em ">" at bounding box center [1404, 308] width 10 height 7
click at [1395, 358] on li "Family" at bounding box center [1390, 362] width 45 height 19
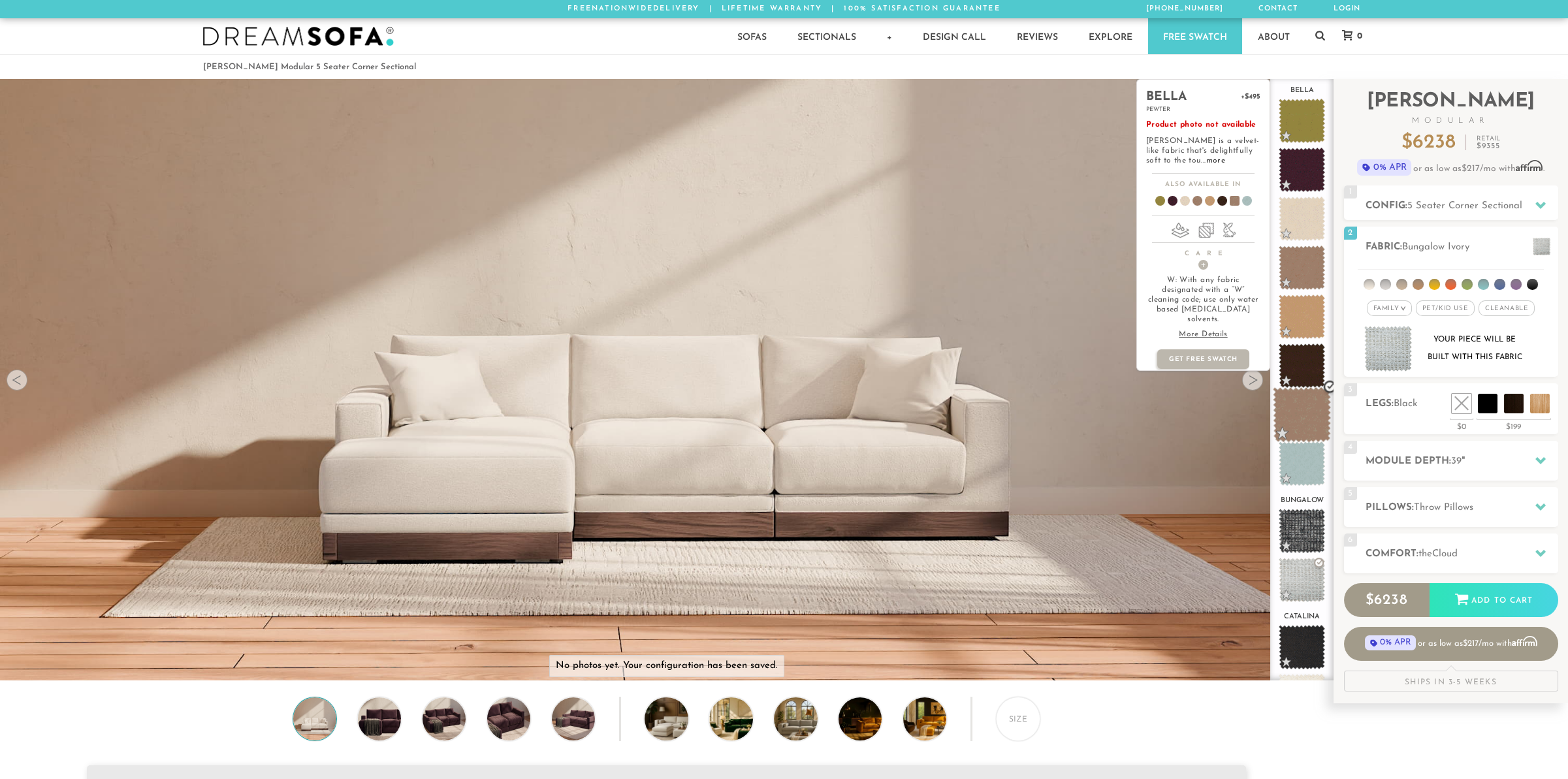
click at [1301, 421] on span at bounding box center [1302, 415] width 58 height 56
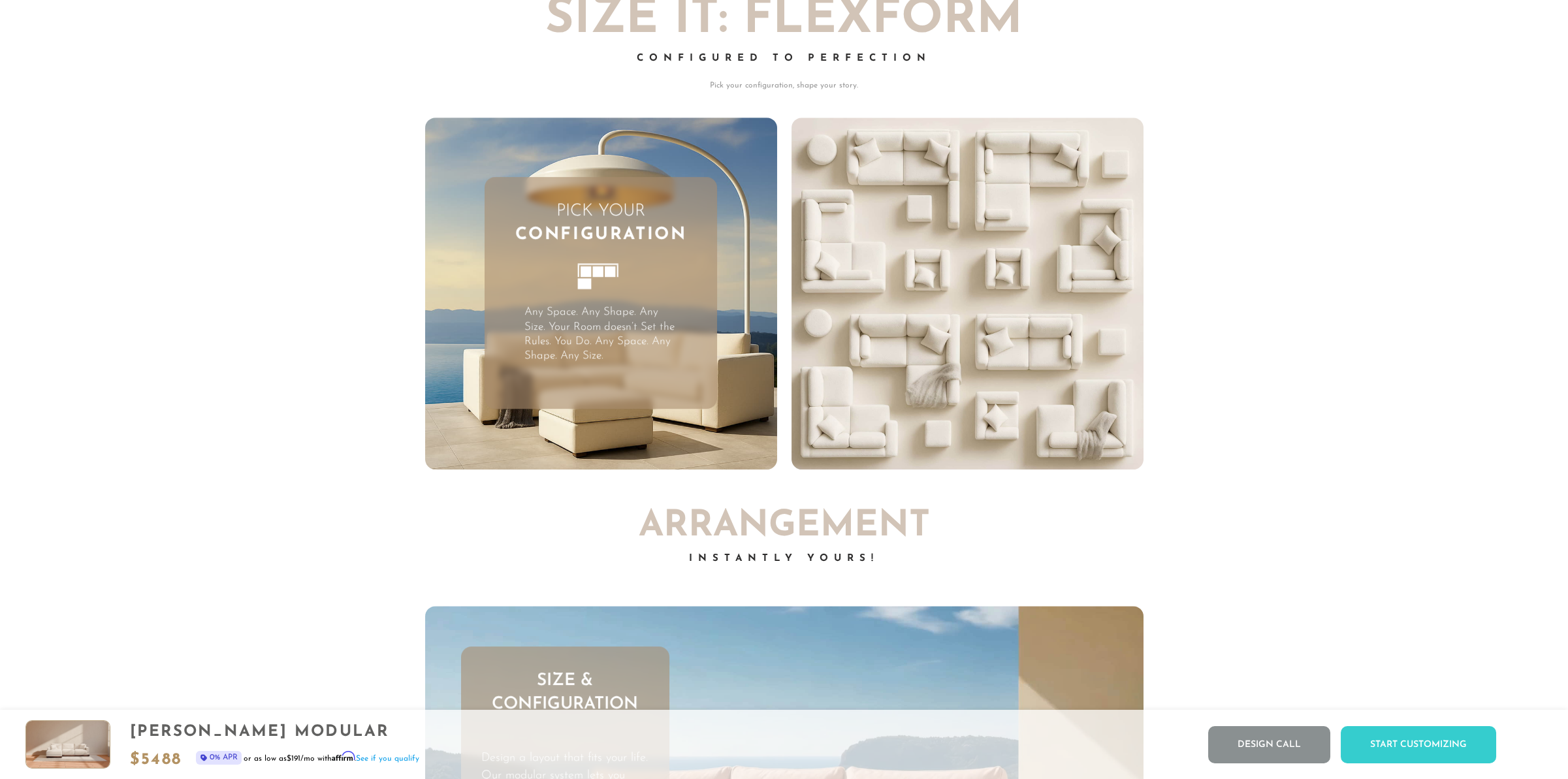
scroll to position [4507, 0]
